Goal: Information Seeking & Learning: Learn about a topic

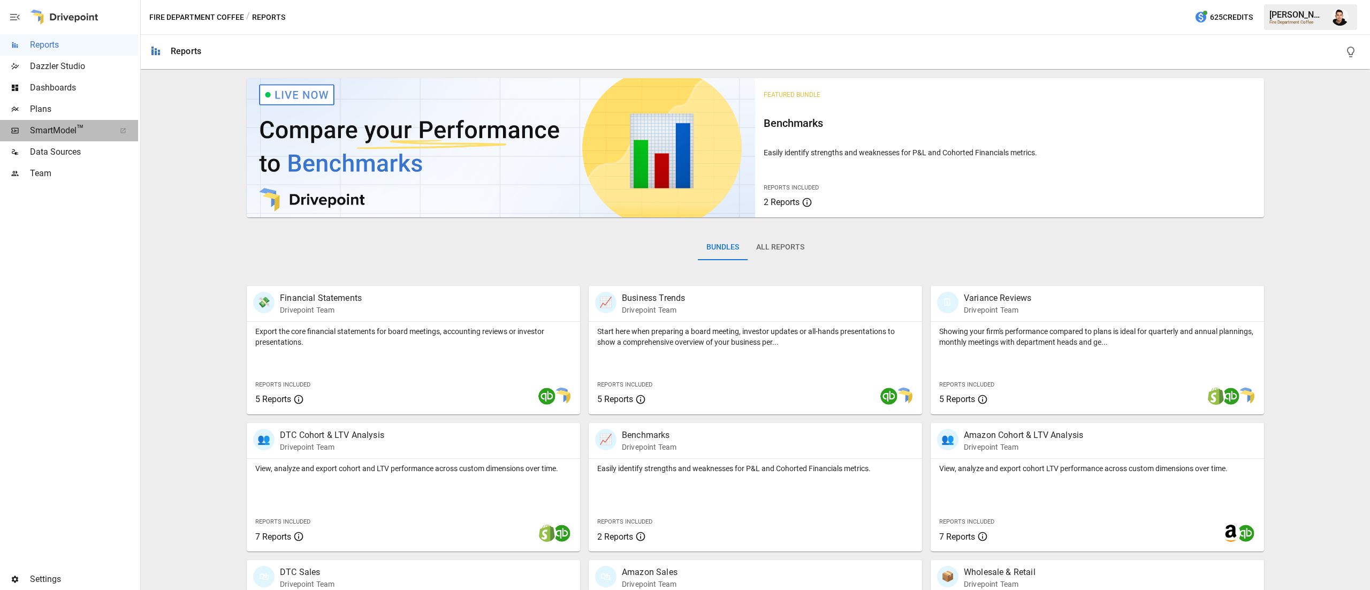
click at [68, 132] on span "SmartModel ™" at bounding box center [69, 130] width 78 height 13
click at [60, 104] on span "Plans" at bounding box center [84, 109] width 108 height 13
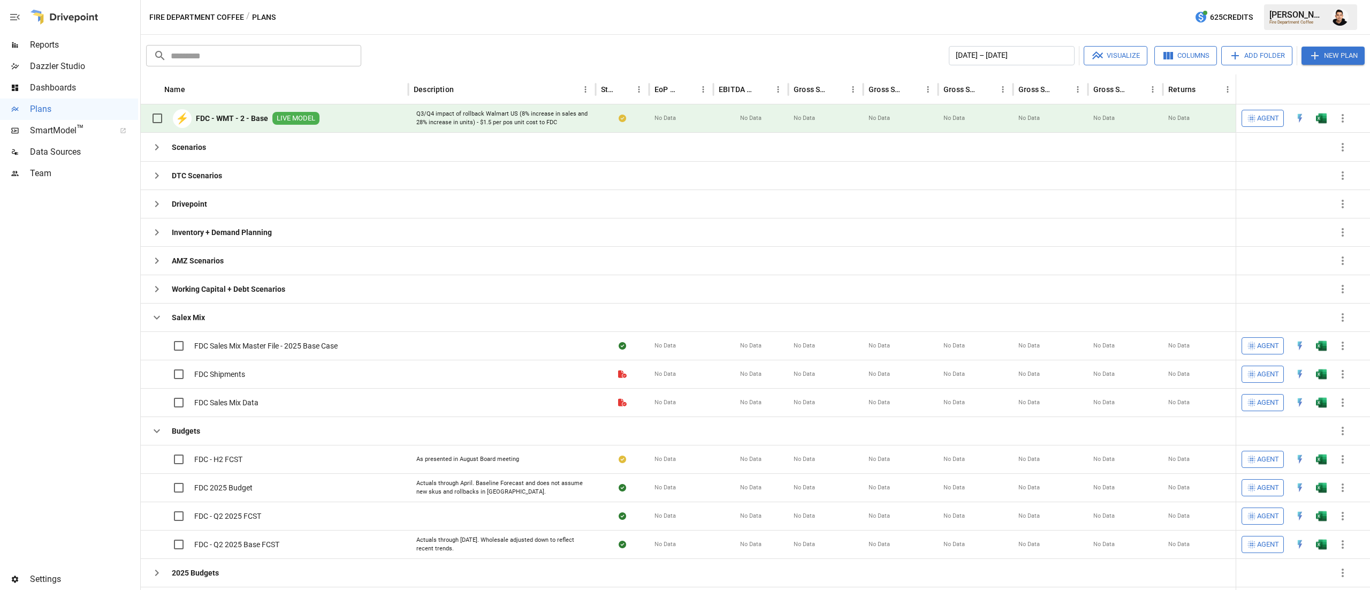
click at [1319, 122] on img "Open in Excel" at bounding box center [1321, 118] width 11 height 11
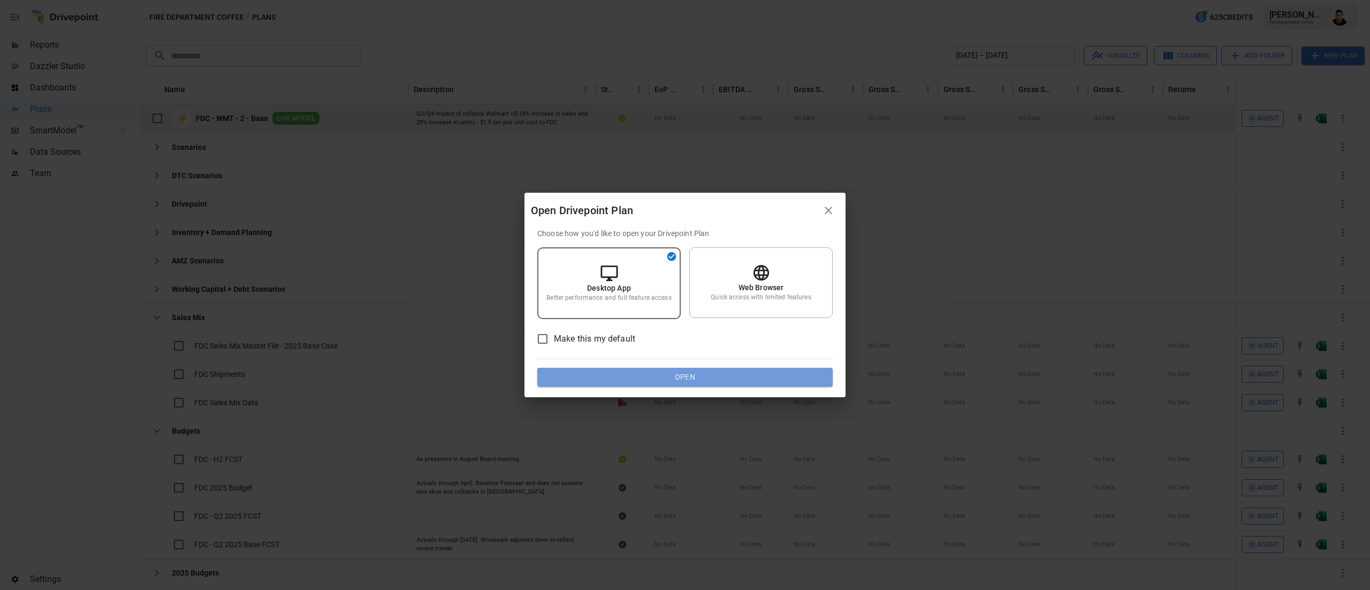
click at [726, 381] on button "Open" at bounding box center [684, 377] width 295 height 19
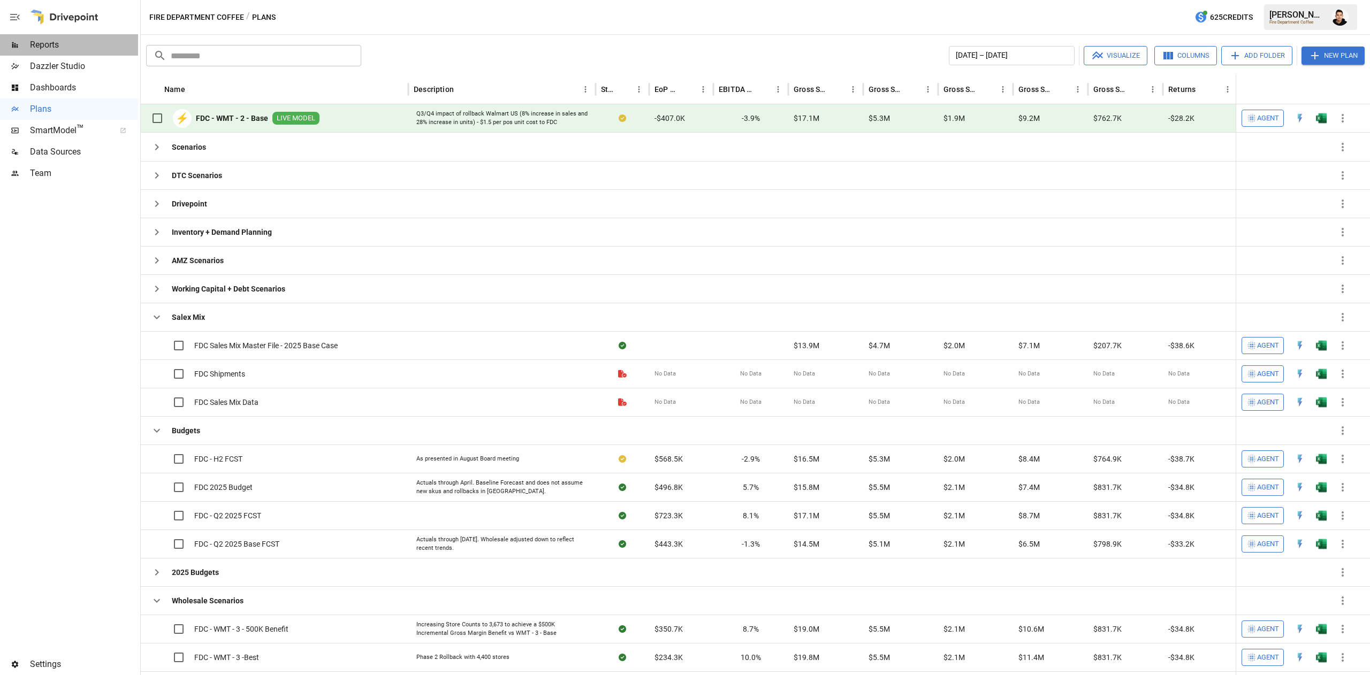
click at [80, 43] on span "Reports" at bounding box center [84, 45] width 108 height 13
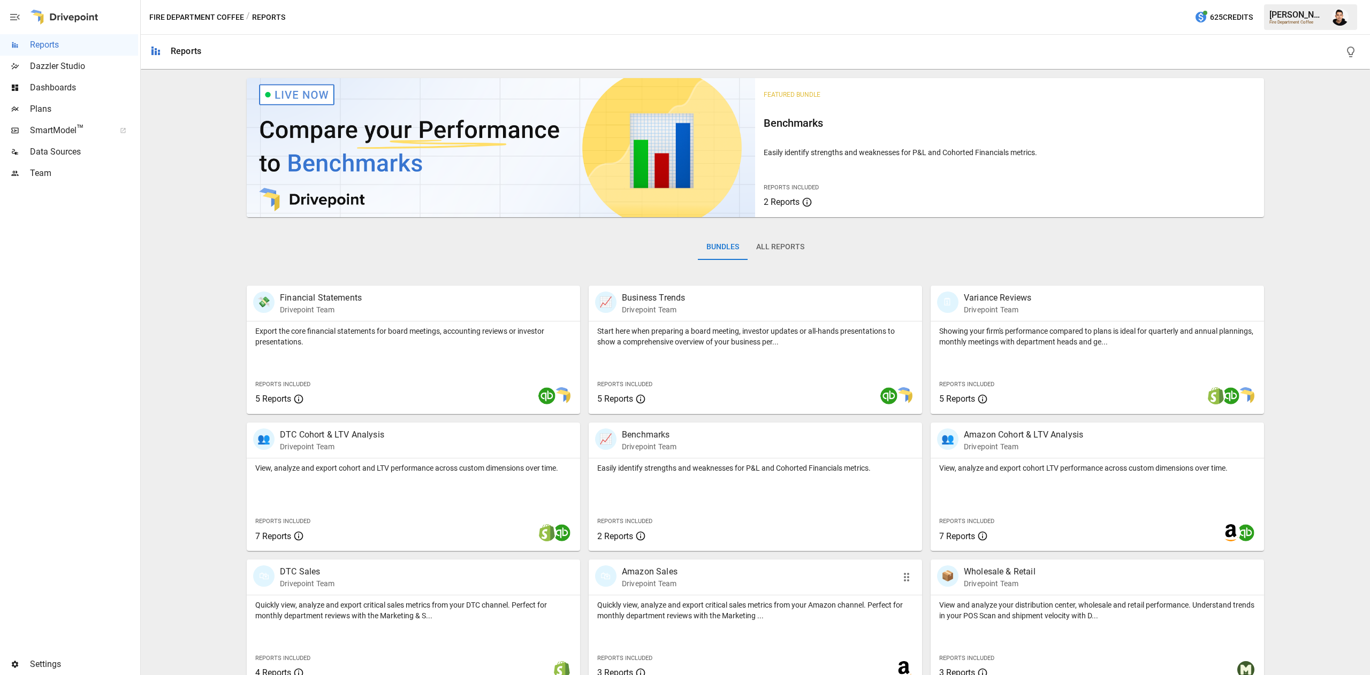
scroll to position [17, 0]
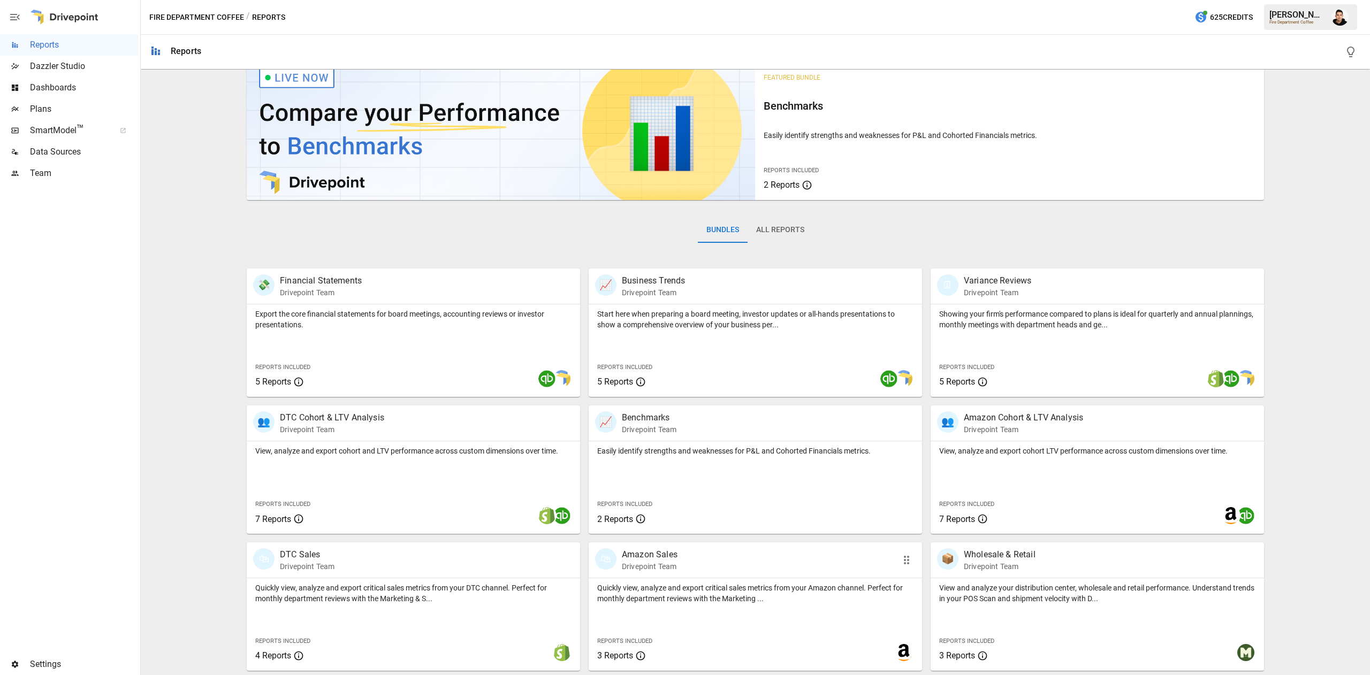
click at [685, 589] on p "Quickly view, analyze and export critical sales metrics from your Amazon channe…" at bounding box center [755, 593] width 316 height 21
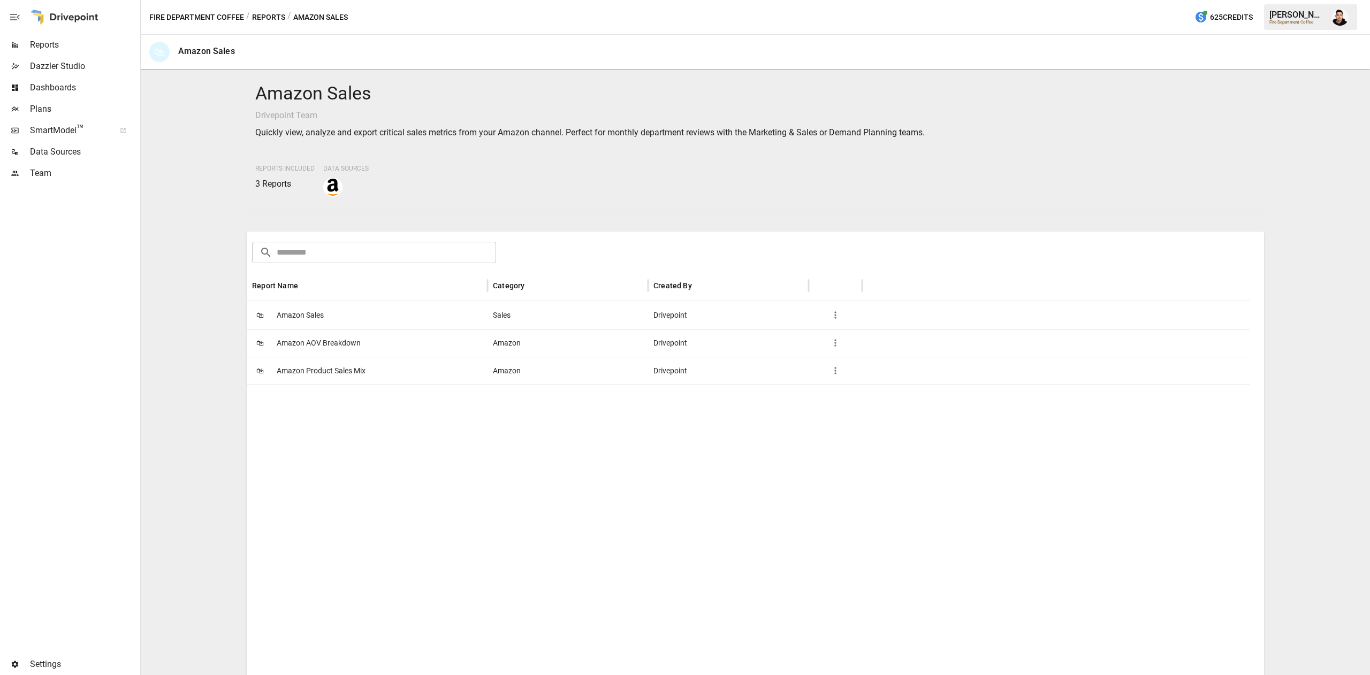
click at [299, 310] on span "Amazon Sales" at bounding box center [300, 315] width 47 height 27
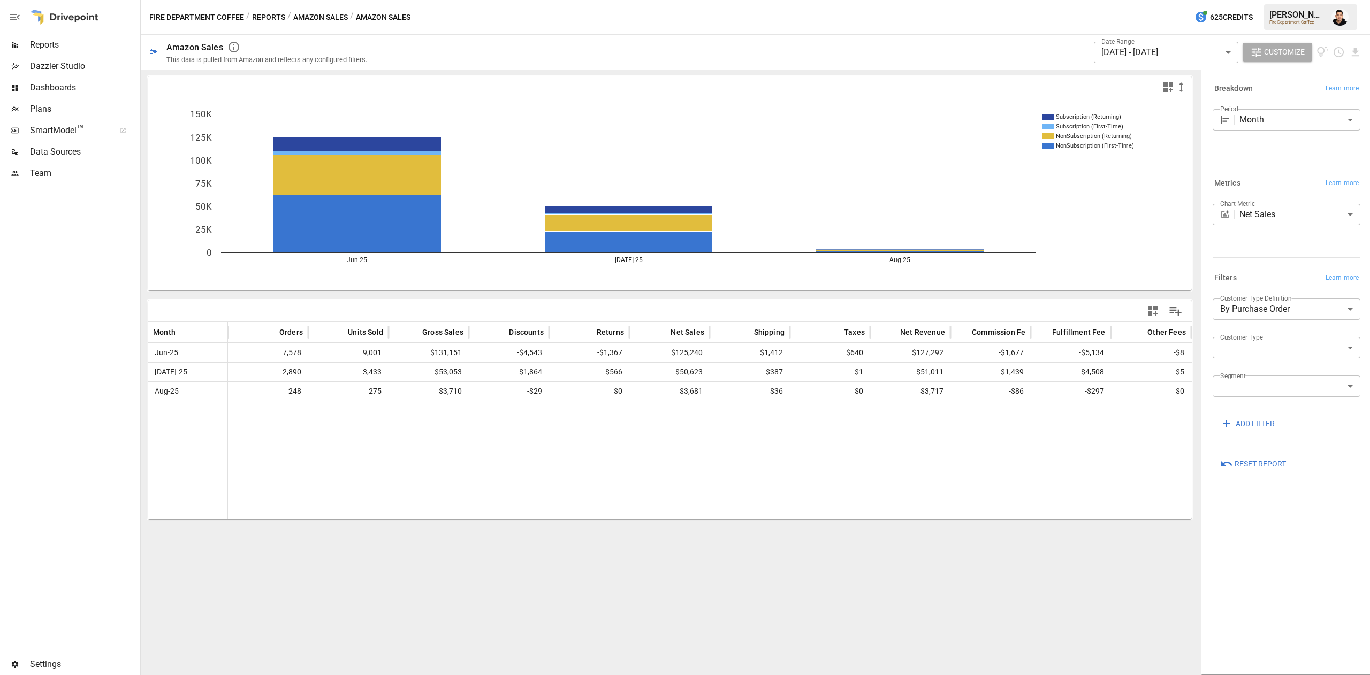
click at [279, 17] on button "Reports" at bounding box center [268, 17] width 33 height 13
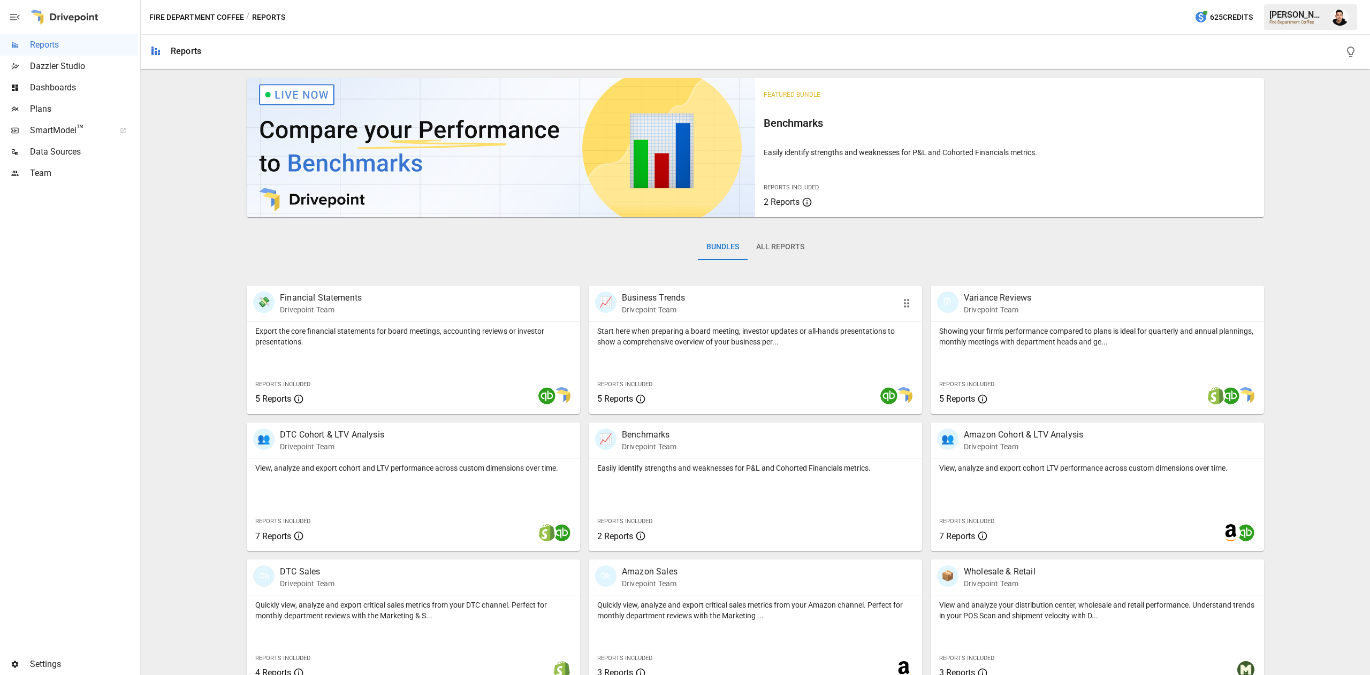
scroll to position [17, 0]
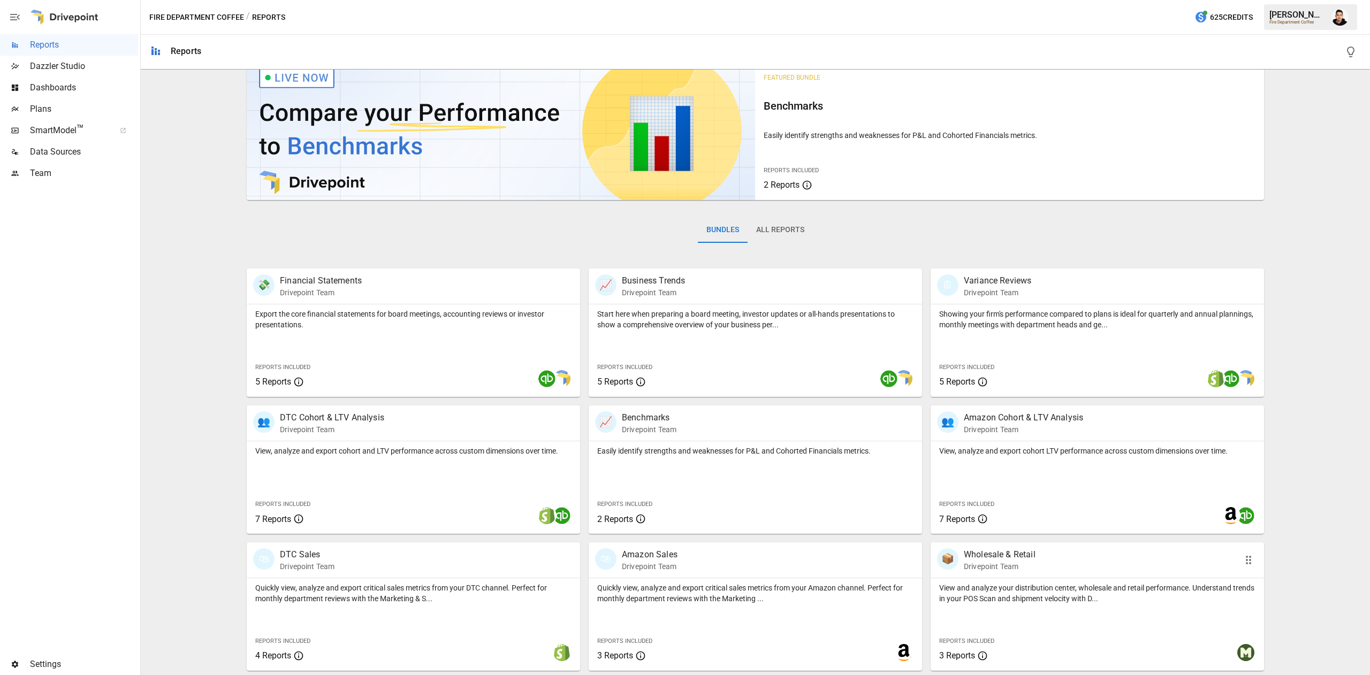
click at [995, 562] on p "Drivepoint Team" at bounding box center [1000, 566] width 72 height 11
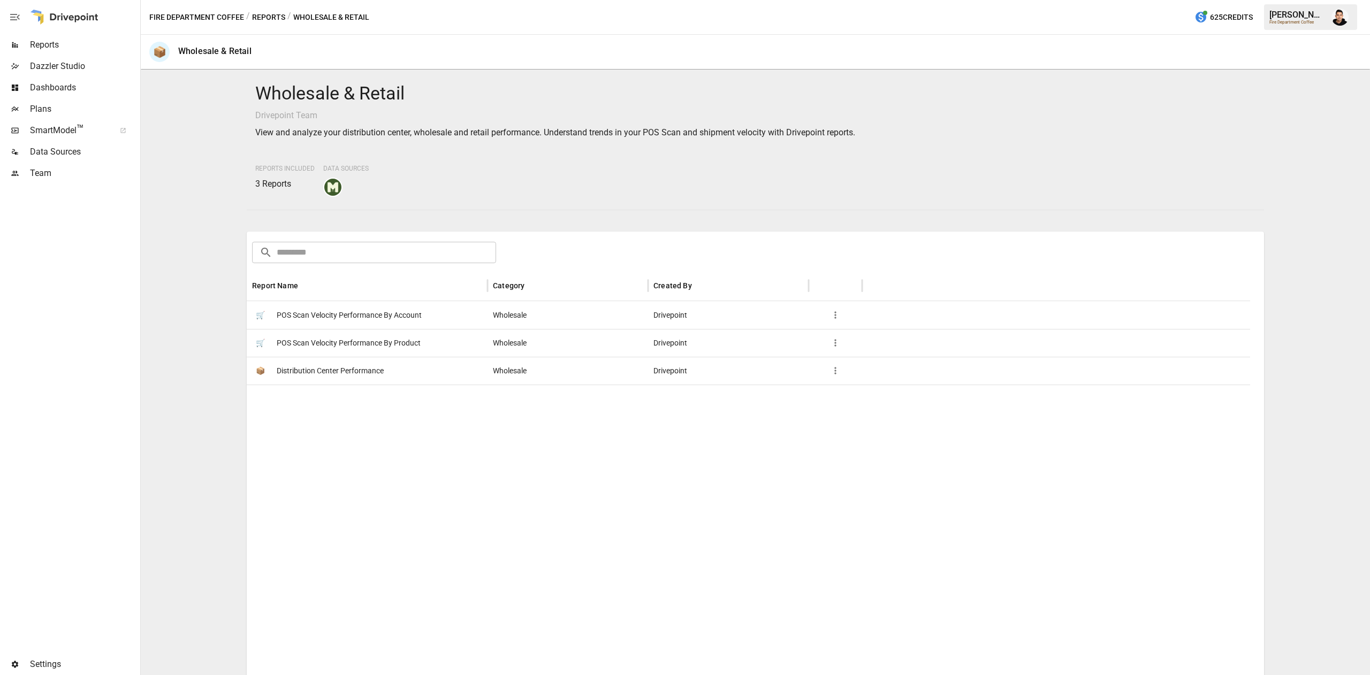
click at [386, 320] on span "POS Scan Velocity Performance By Account" at bounding box center [349, 315] width 145 height 27
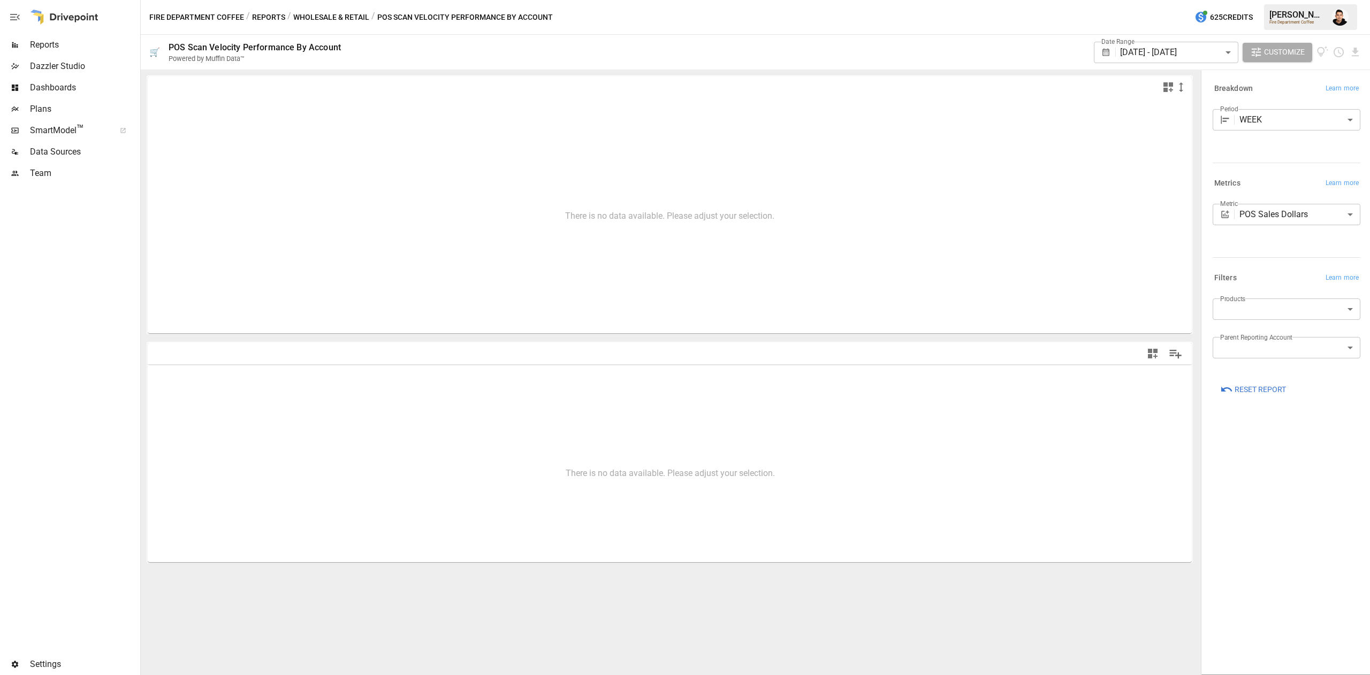
type input "*******"
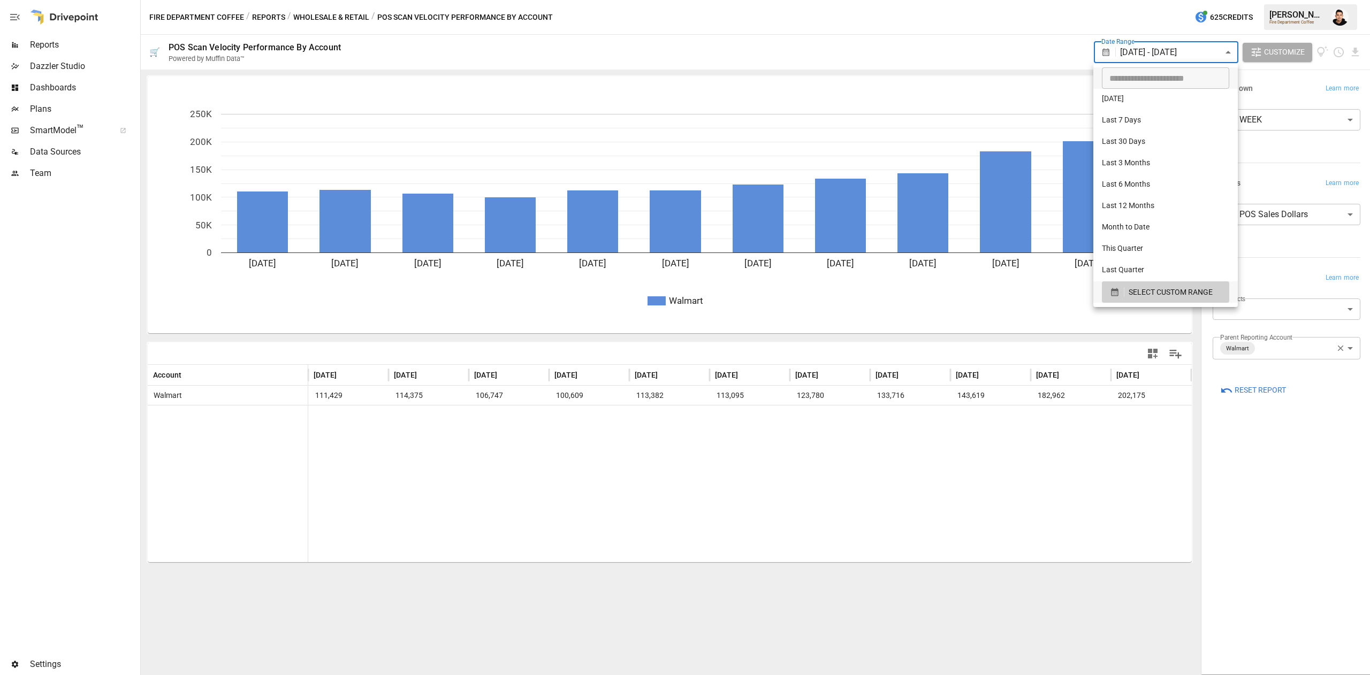
click at [1219, 0] on body "**********" at bounding box center [685, 0] width 1370 height 0
click at [1124, 295] on div "button" at bounding box center [1117, 292] width 14 height 10
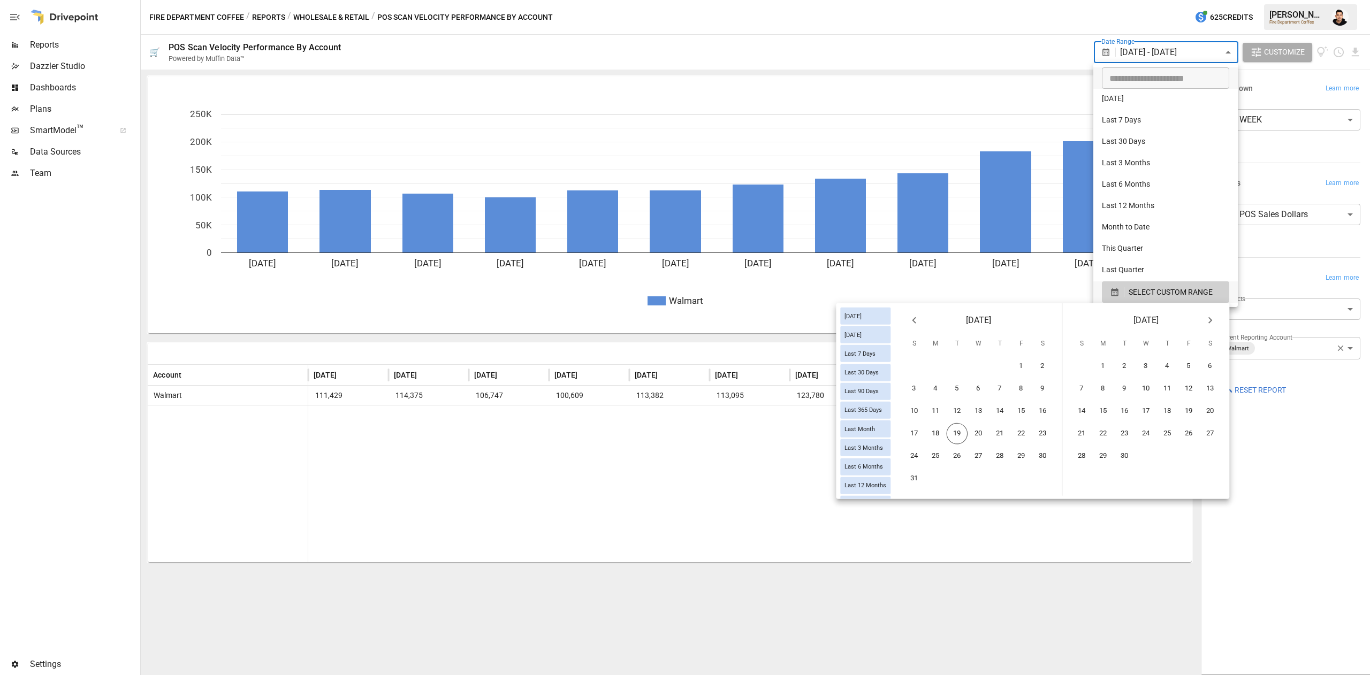
click at [916, 321] on icon "Previous month" at bounding box center [913, 320] width 13 height 13
click at [917, 325] on icon "Previous month" at bounding box center [913, 320] width 13 height 13
click at [918, 368] on button "1" at bounding box center [914, 366] width 21 height 21
click at [1210, 315] on icon "Next month" at bounding box center [1209, 320] width 13 height 13
click at [1128, 436] on button "19" at bounding box center [1124, 433] width 21 height 21
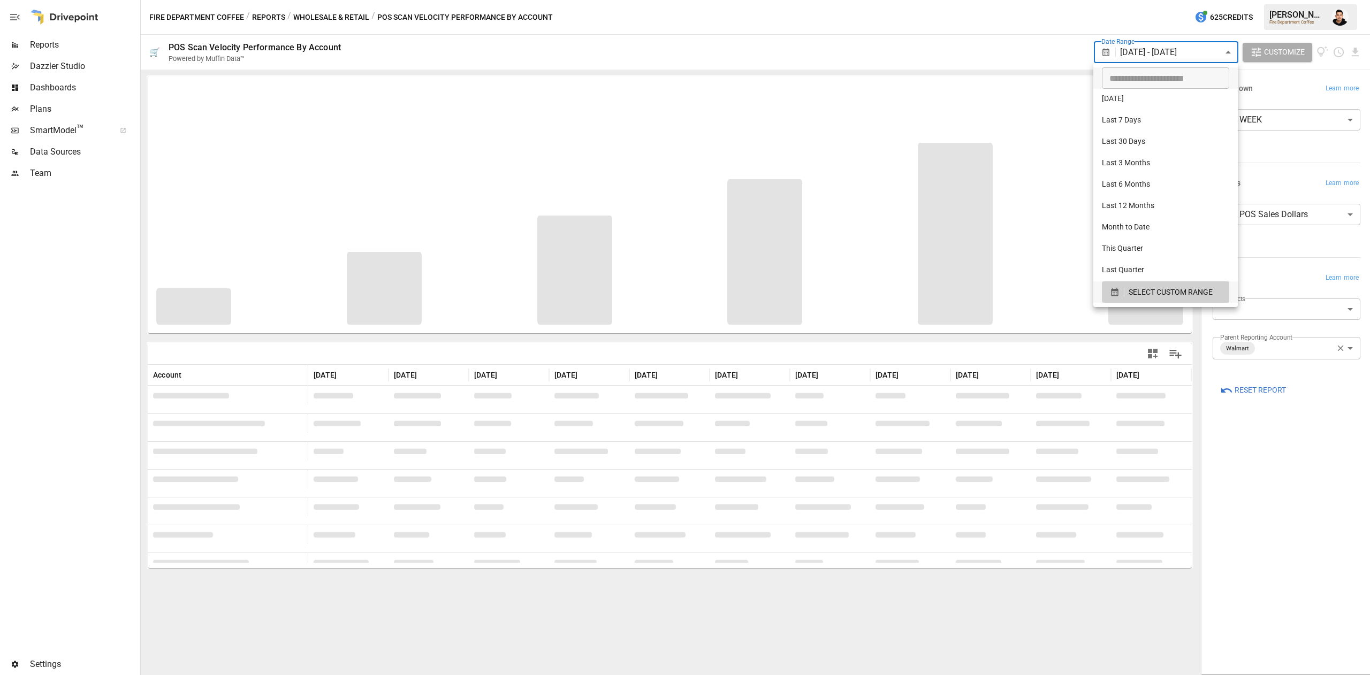
click at [1315, 490] on div at bounding box center [685, 337] width 1370 height 675
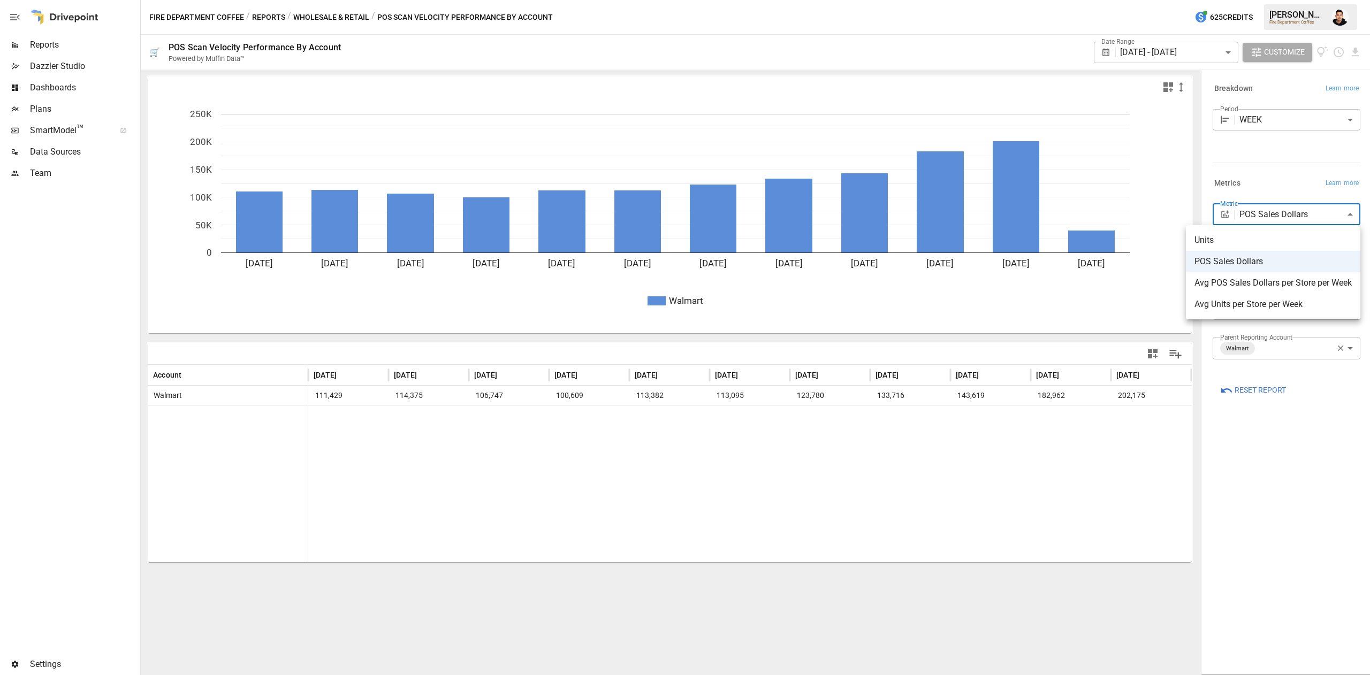
click at [1253, 0] on body "**********" at bounding box center [685, 0] width 1370 height 0
click at [1252, 246] on li "Units" at bounding box center [1273, 240] width 174 height 21
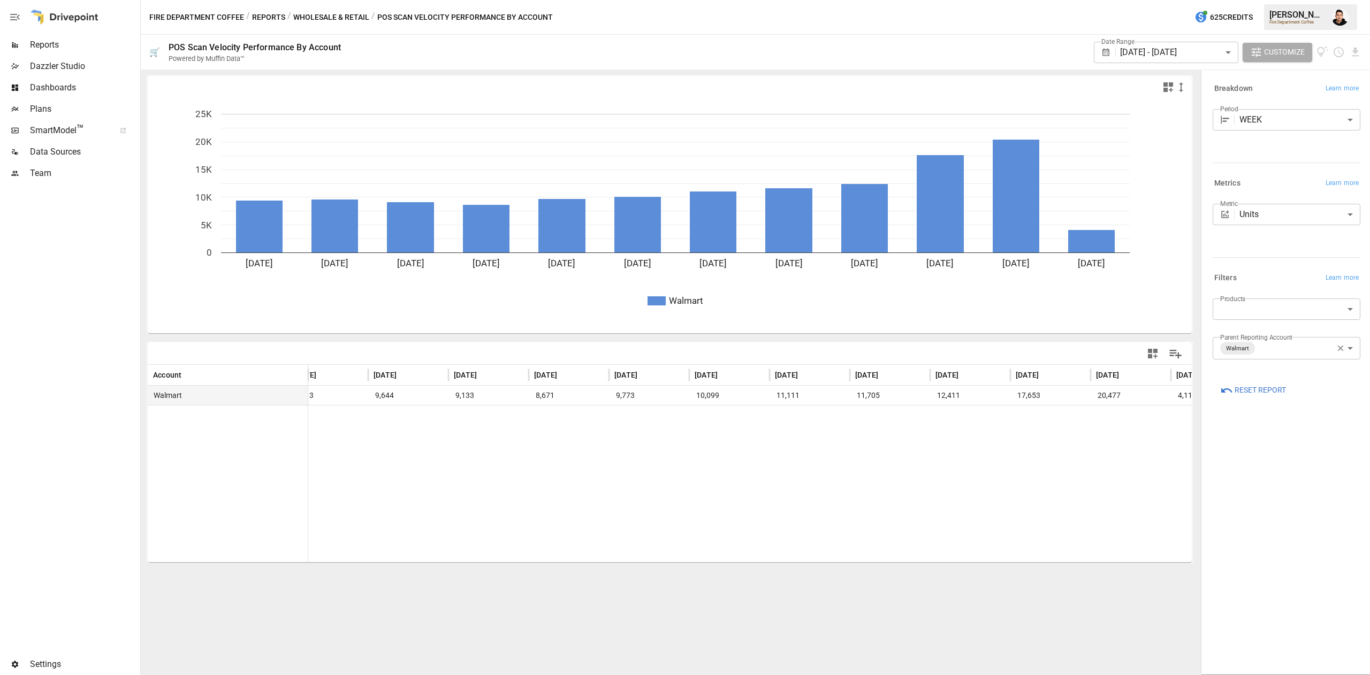
scroll to position [0, 22]
click at [1284, 0] on body "**********" at bounding box center [685, 0] width 1370 height 0
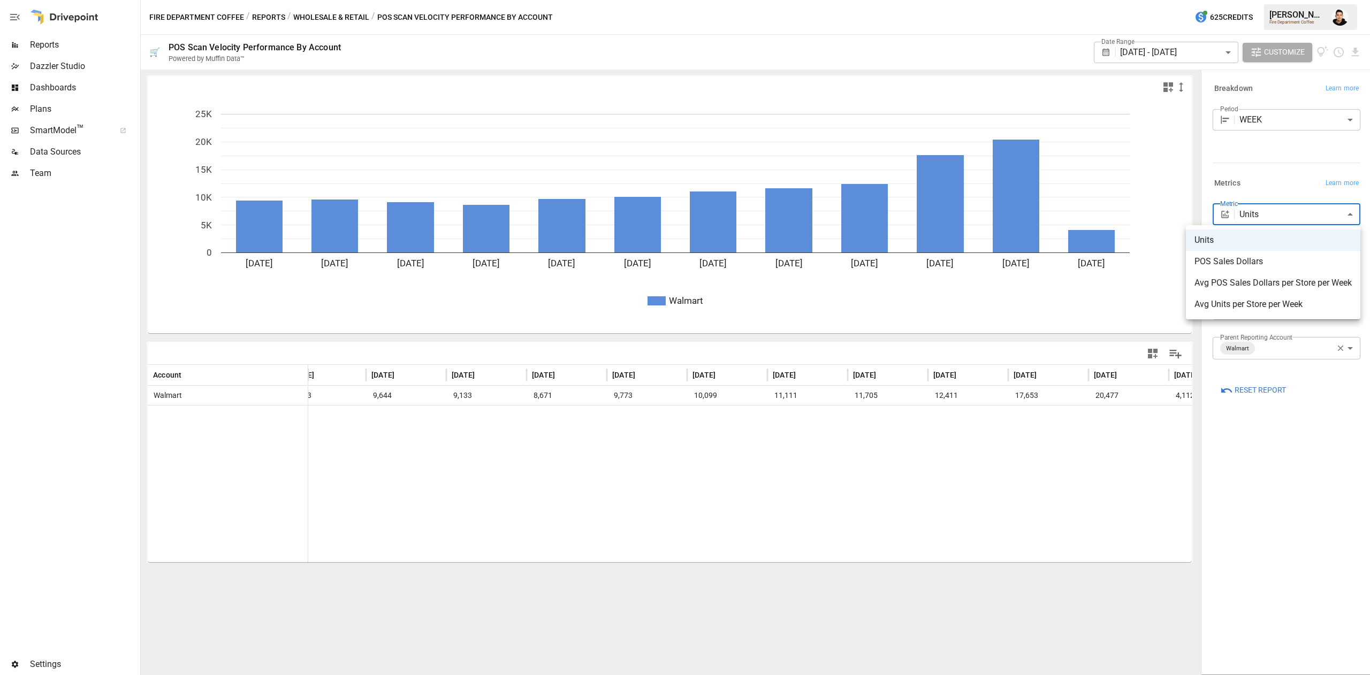
click at [1287, 299] on span "Avg Units per Store per Week" at bounding box center [1272, 304] width 157 height 13
type input "**********"
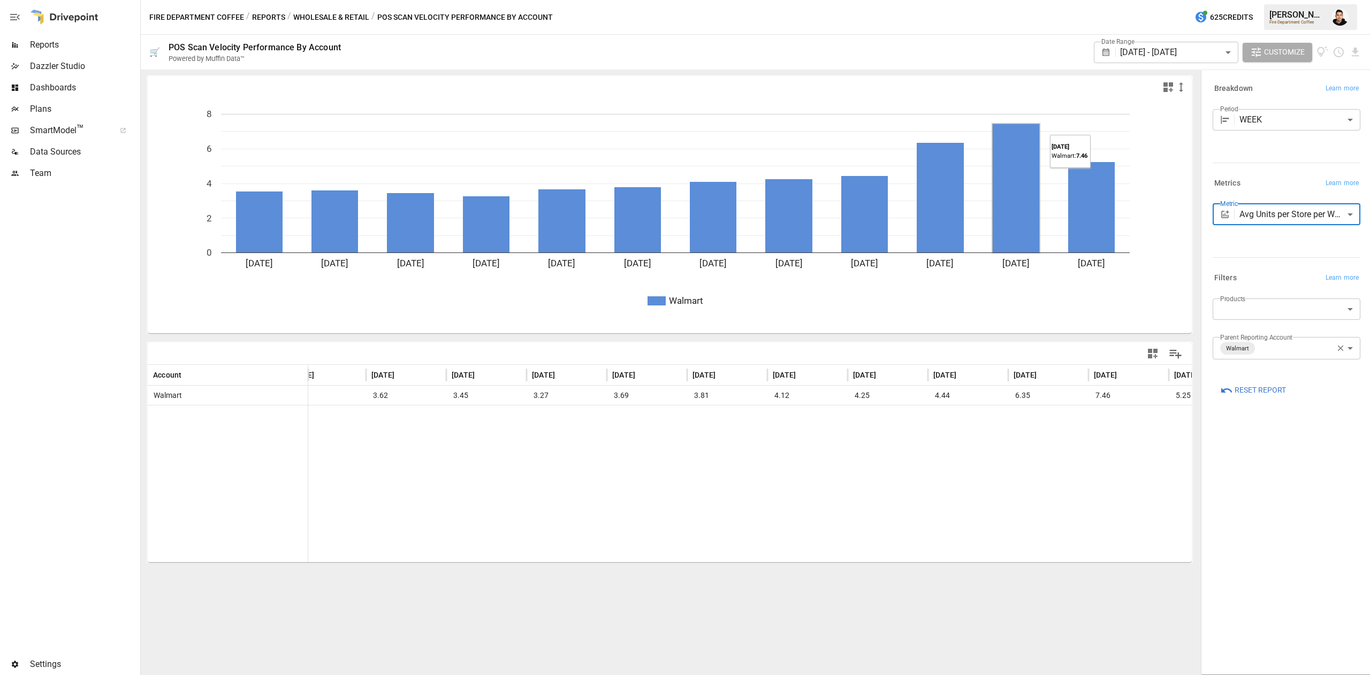
click at [355, 6] on div "Fire Department Coffee / Reports / Wholesale & Retail / POS Scan Velocity Perfo…" at bounding box center [755, 17] width 1229 height 34
click at [347, 17] on button "Wholesale & Retail" at bounding box center [331, 17] width 76 height 13
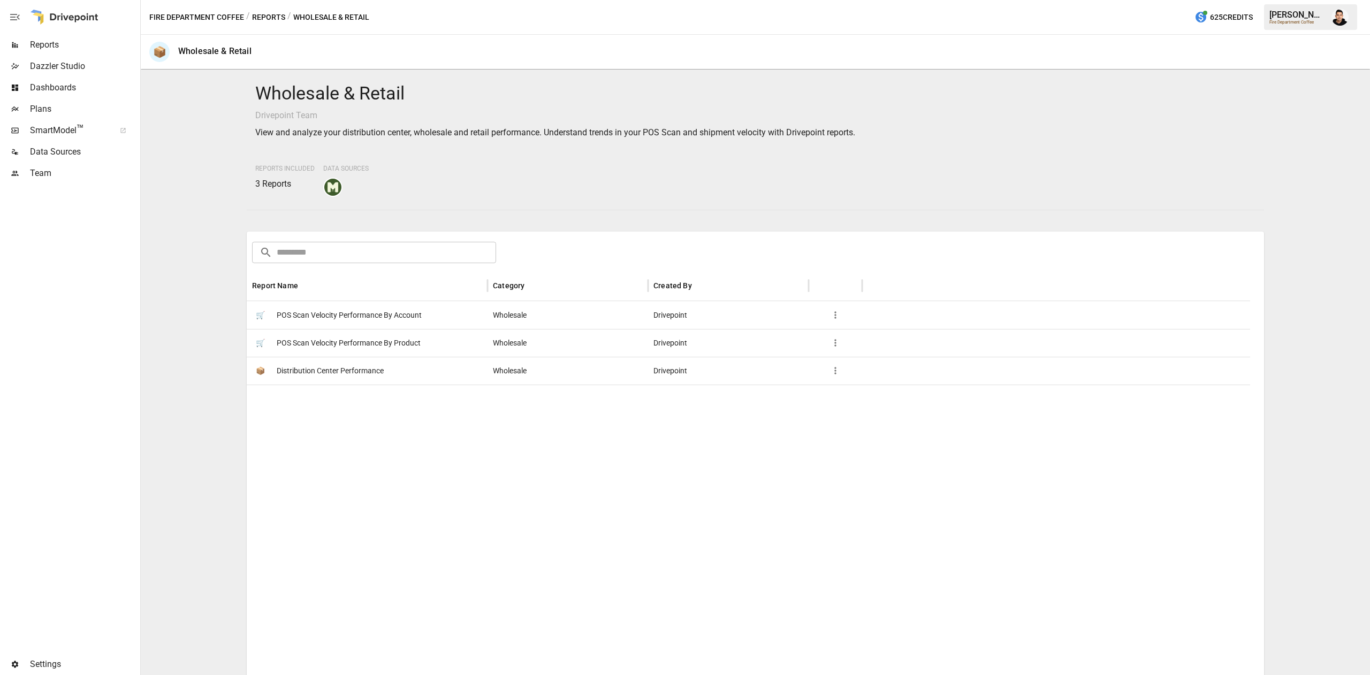
click at [220, 15] on button "Fire Department Coffee" at bounding box center [196, 17] width 95 height 13
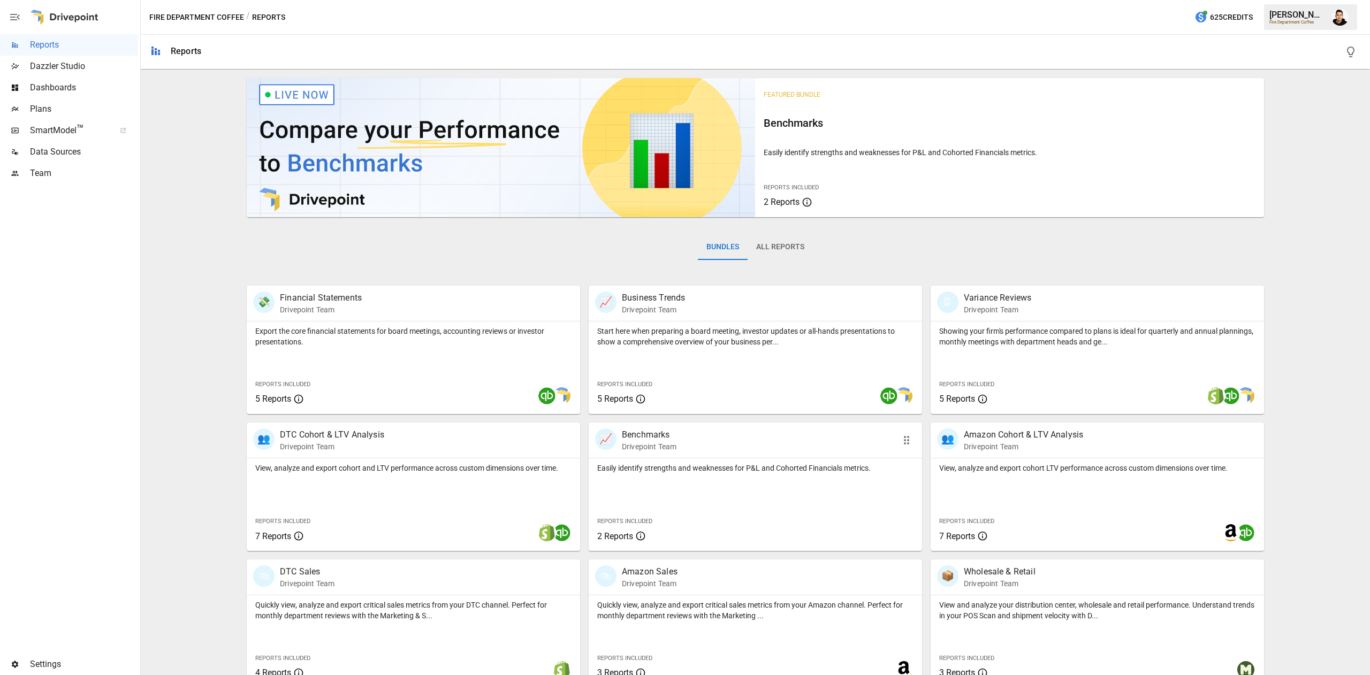
scroll to position [17, 0]
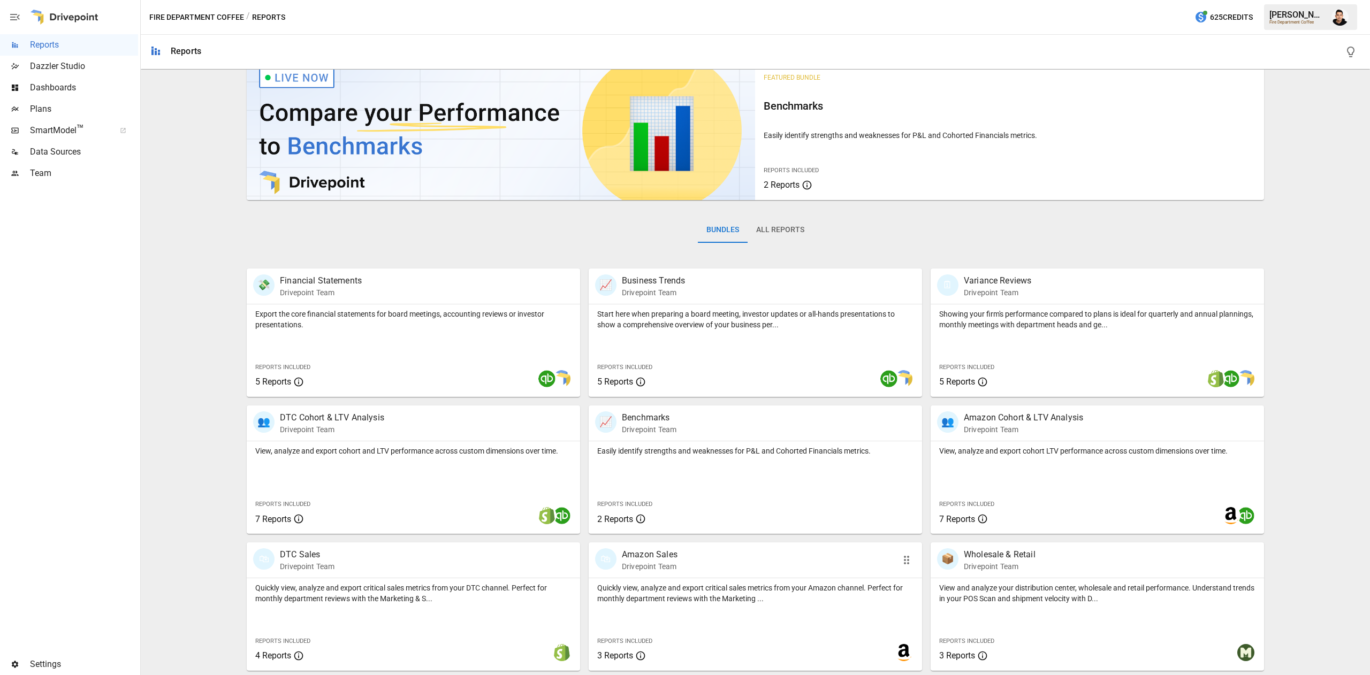
click at [743, 589] on p "Quickly view, analyze and export critical sales metrics from your Amazon channe…" at bounding box center [755, 593] width 316 height 21
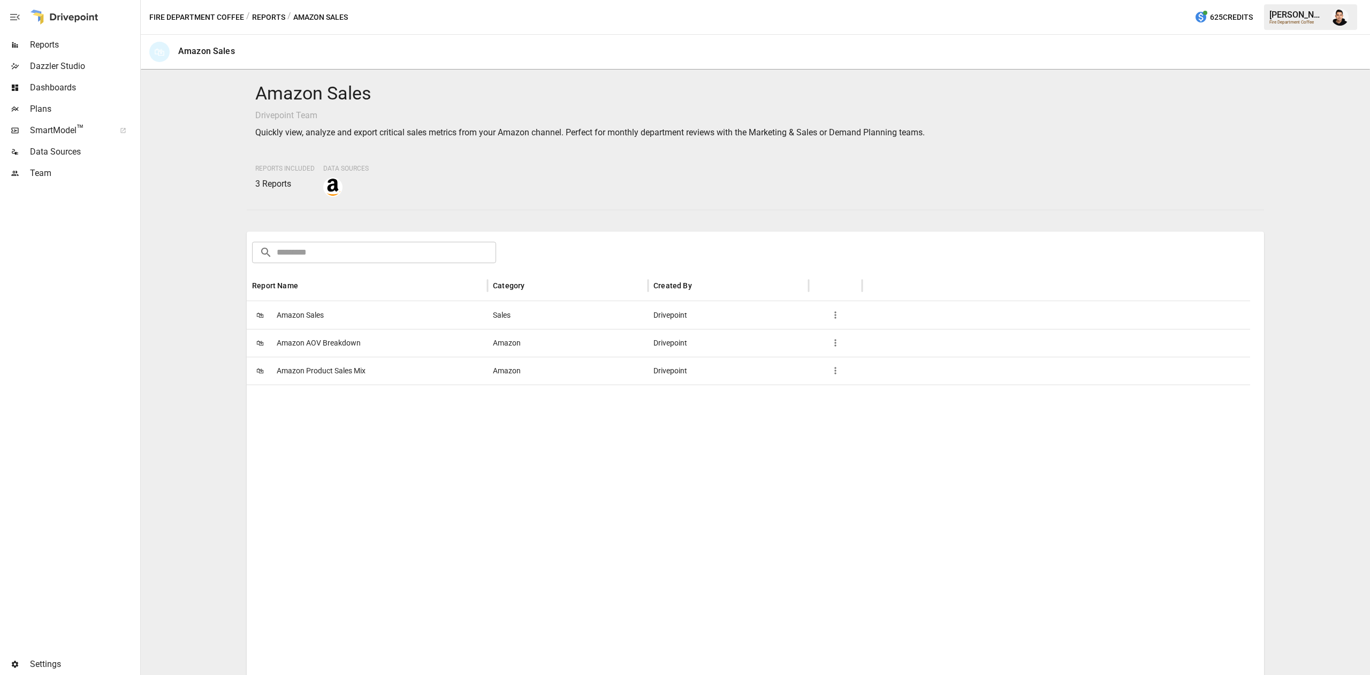
click at [379, 317] on div "🛍 Amazon Sales" at bounding box center [367, 315] width 241 height 28
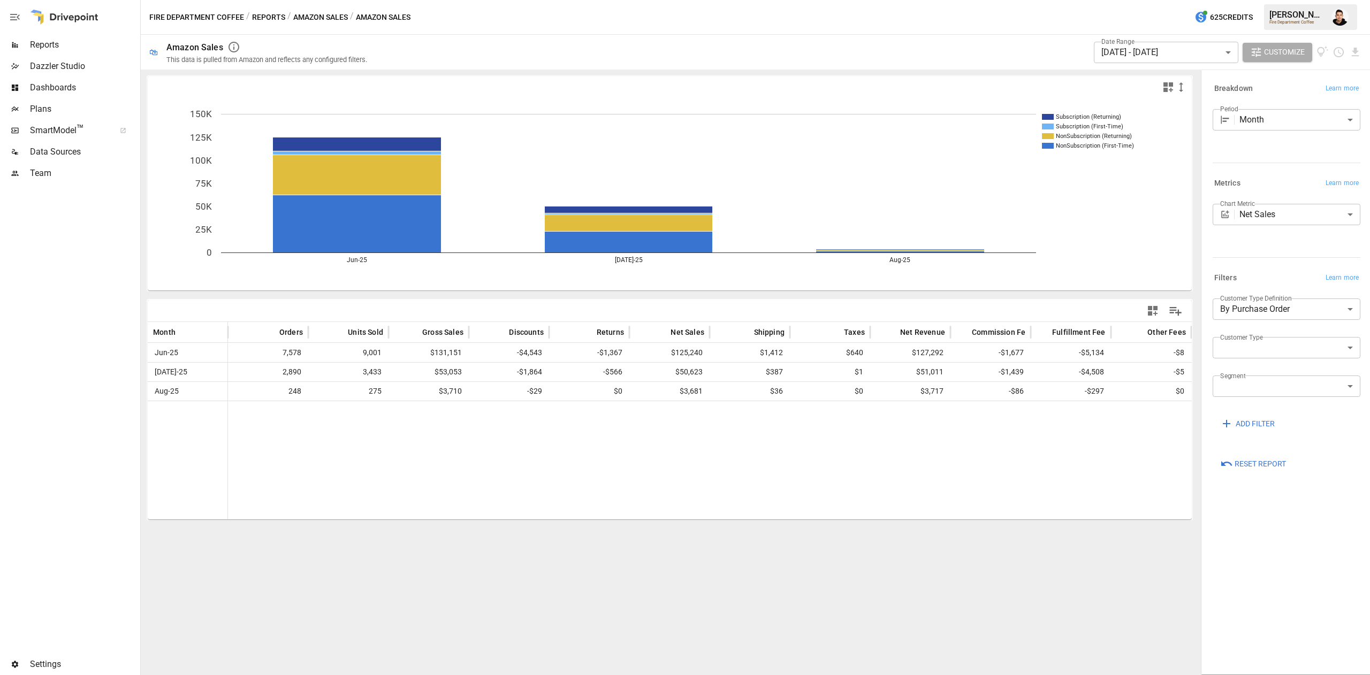
click at [809, 565] on div "Subscription (Returning) Subscription (First-Time) NonSubscription (Returning) …" at bounding box center [670, 373] width 1058 height 606
click at [1265, 0] on body "Reports Dazzler Studio Dashboards Plans SmartModel ™ Data Sources Team Settings…" at bounding box center [685, 0] width 1370 height 0
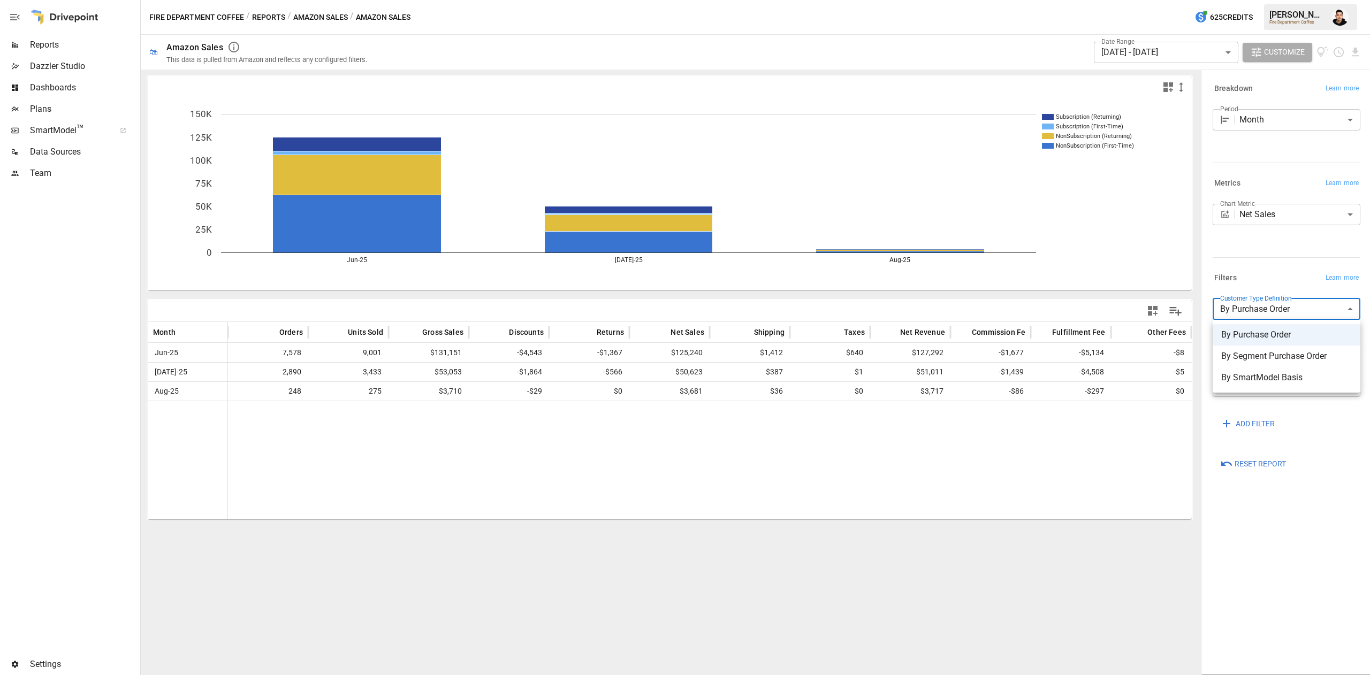
click at [1263, 258] on div at bounding box center [685, 337] width 1370 height 675
